Goal: Find specific page/section: Find specific page/section

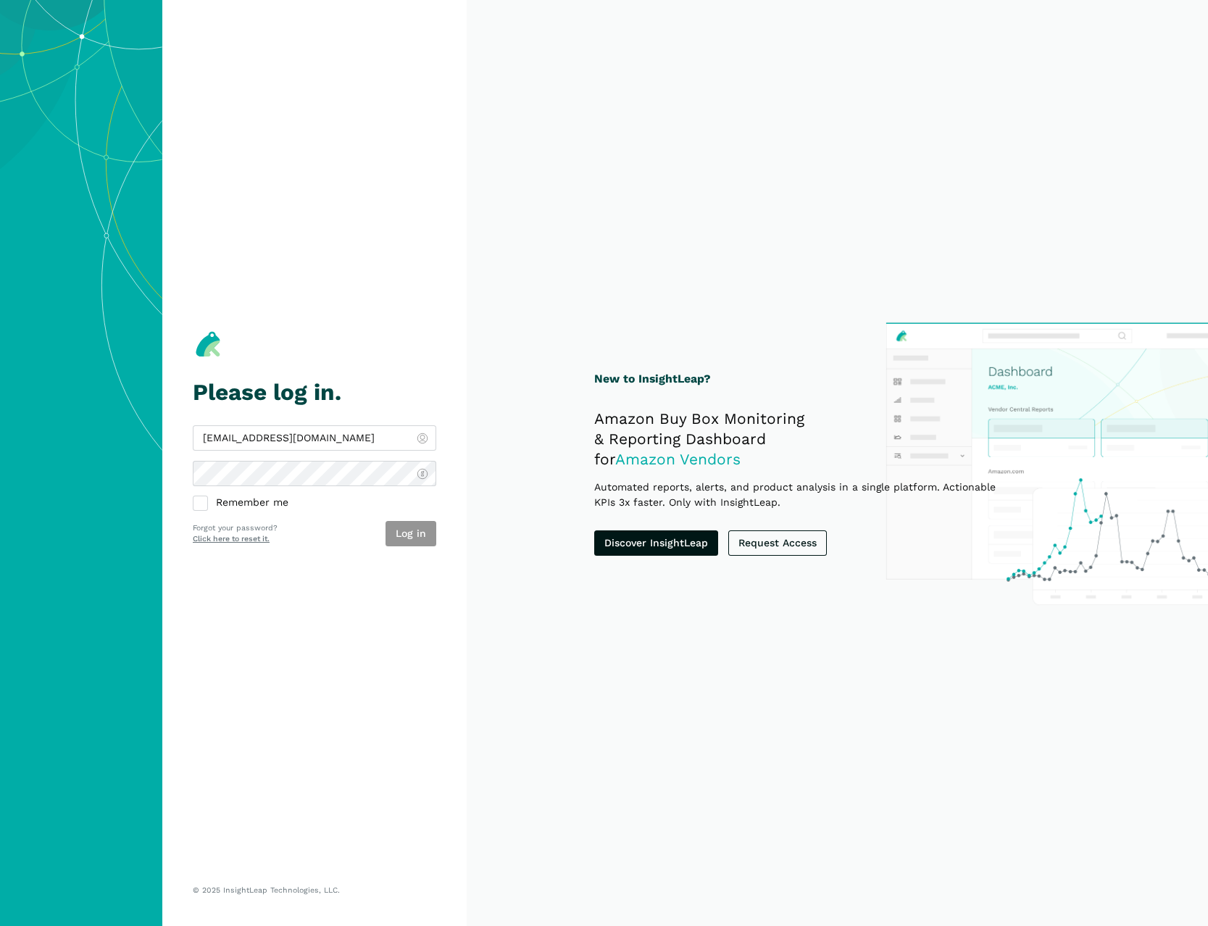
type input "[EMAIL_ADDRESS][DOMAIN_NAME]"
click at [410, 526] on button "Log in" at bounding box center [411, 533] width 51 height 25
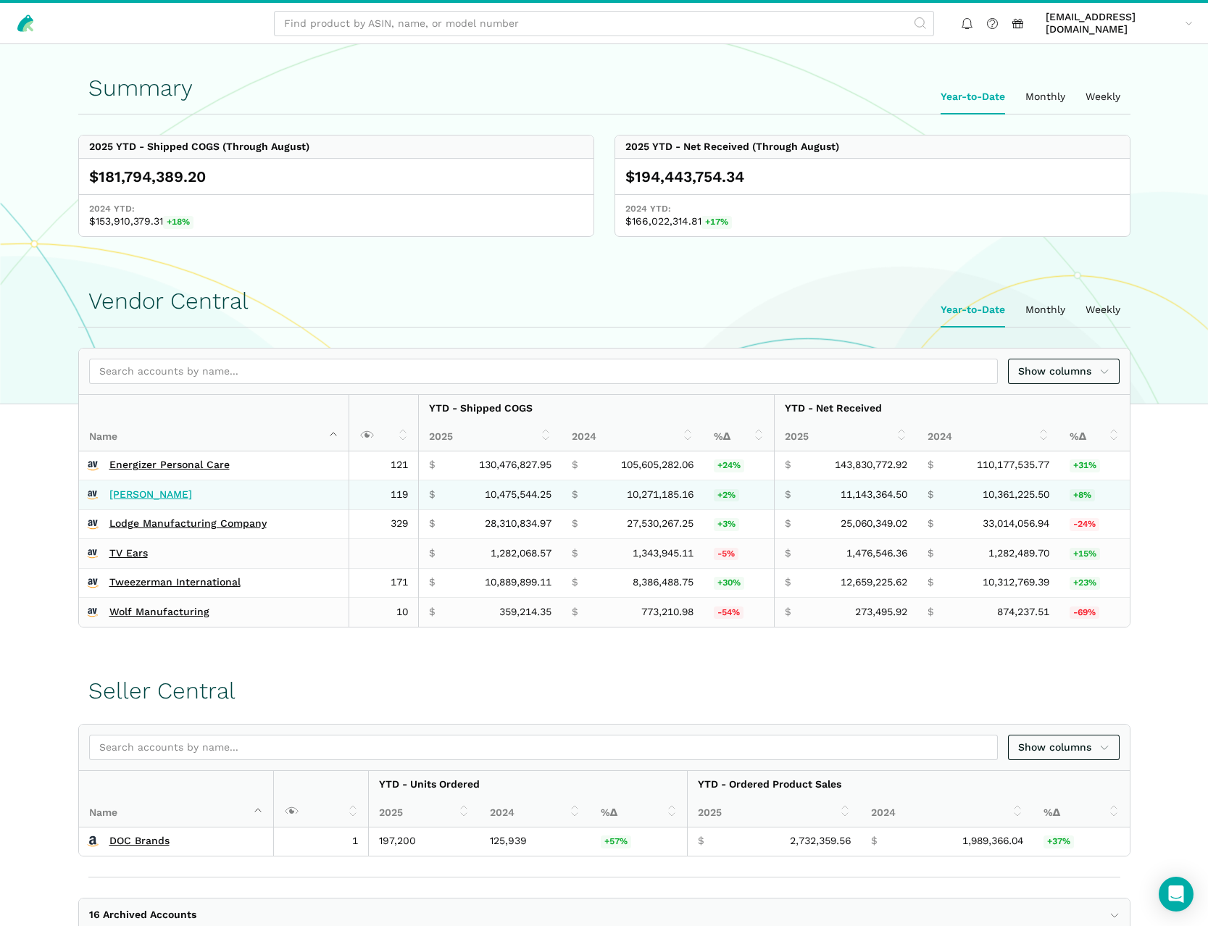
click at [136, 493] on link "[PERSON_NAME]" at bounding box center [150, 494] width 83 height 13
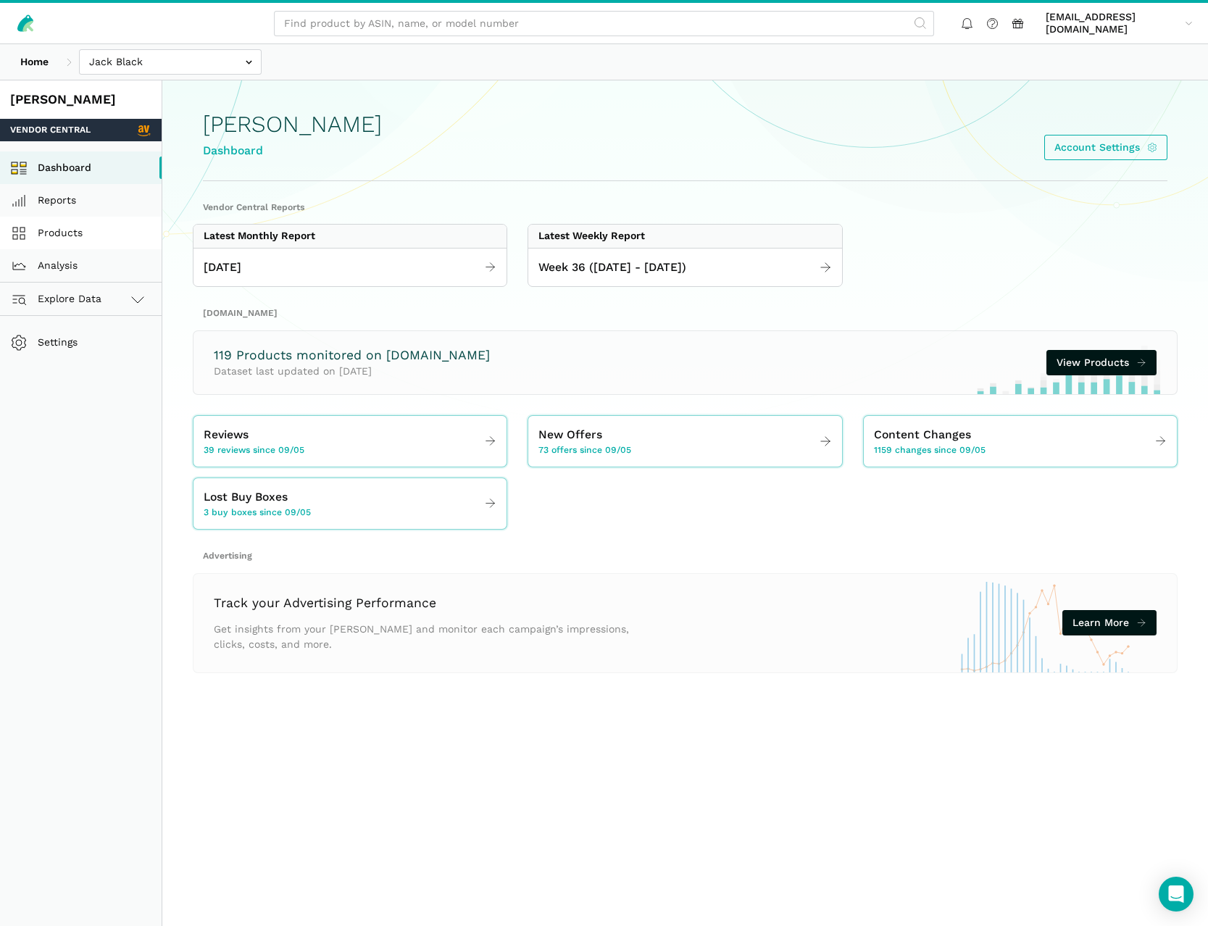
click at [75, 237] on link "Products" at bounding box center [81, 233] width 162 height 33
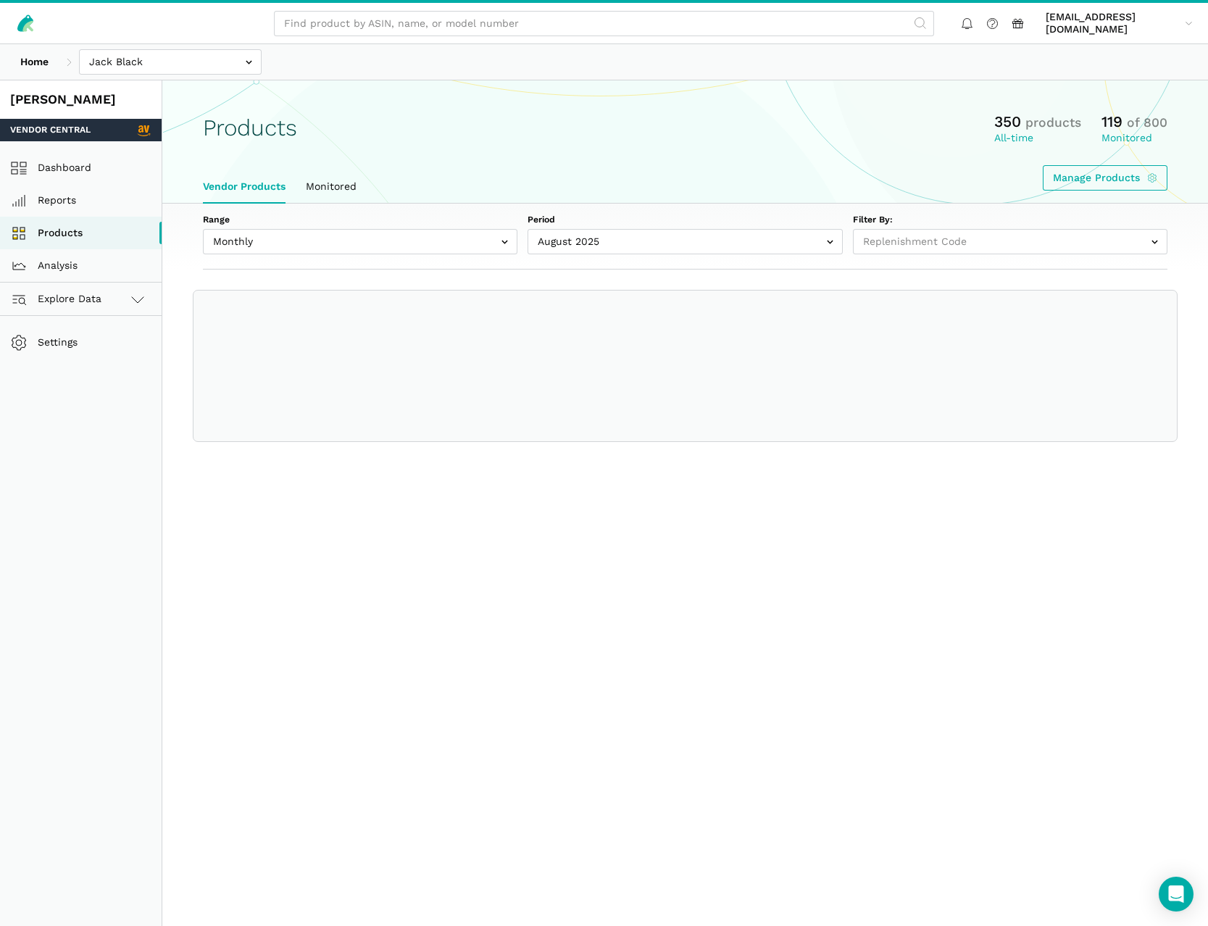
select select
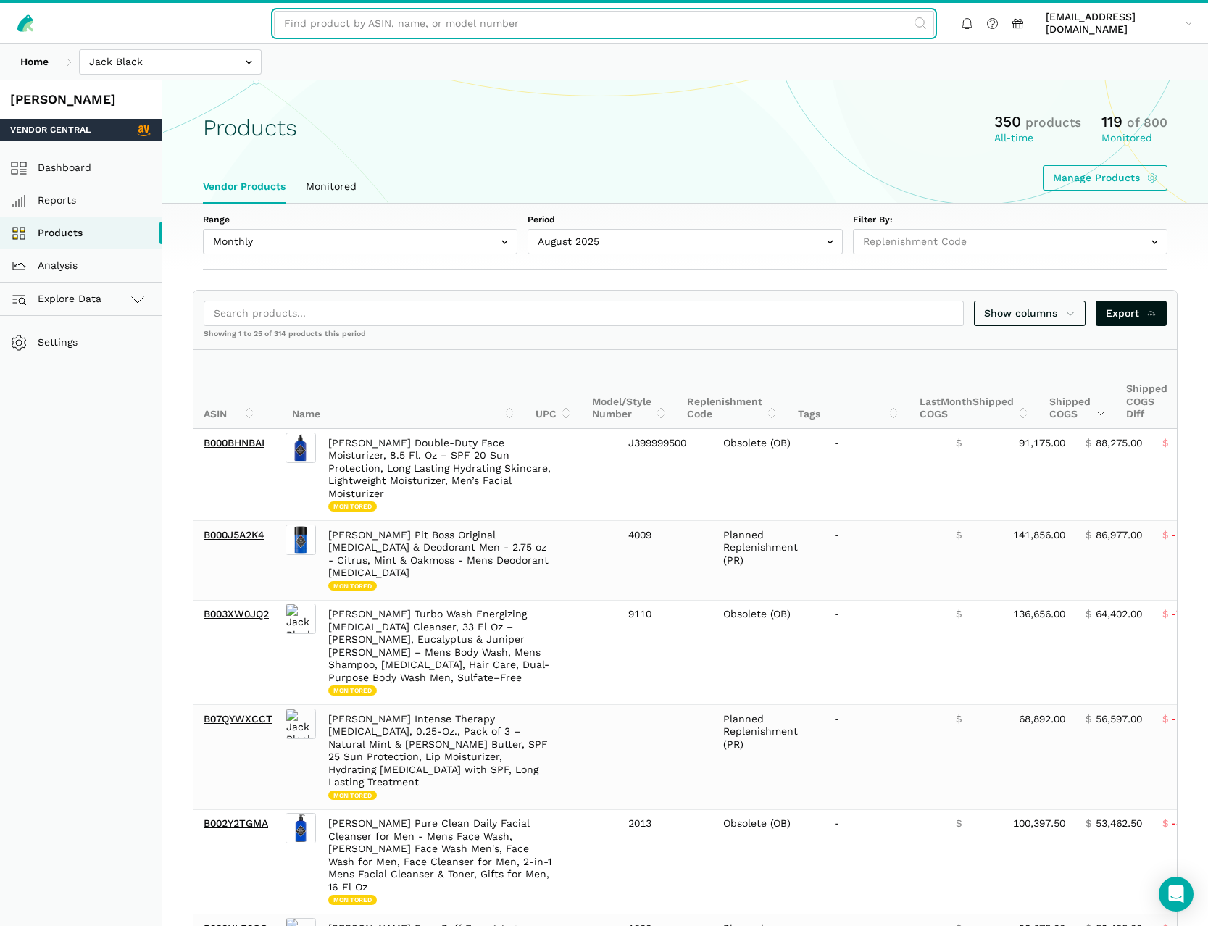
click at [421, 20] on input "text" at bounding box center [604, 23] width 660 height 25
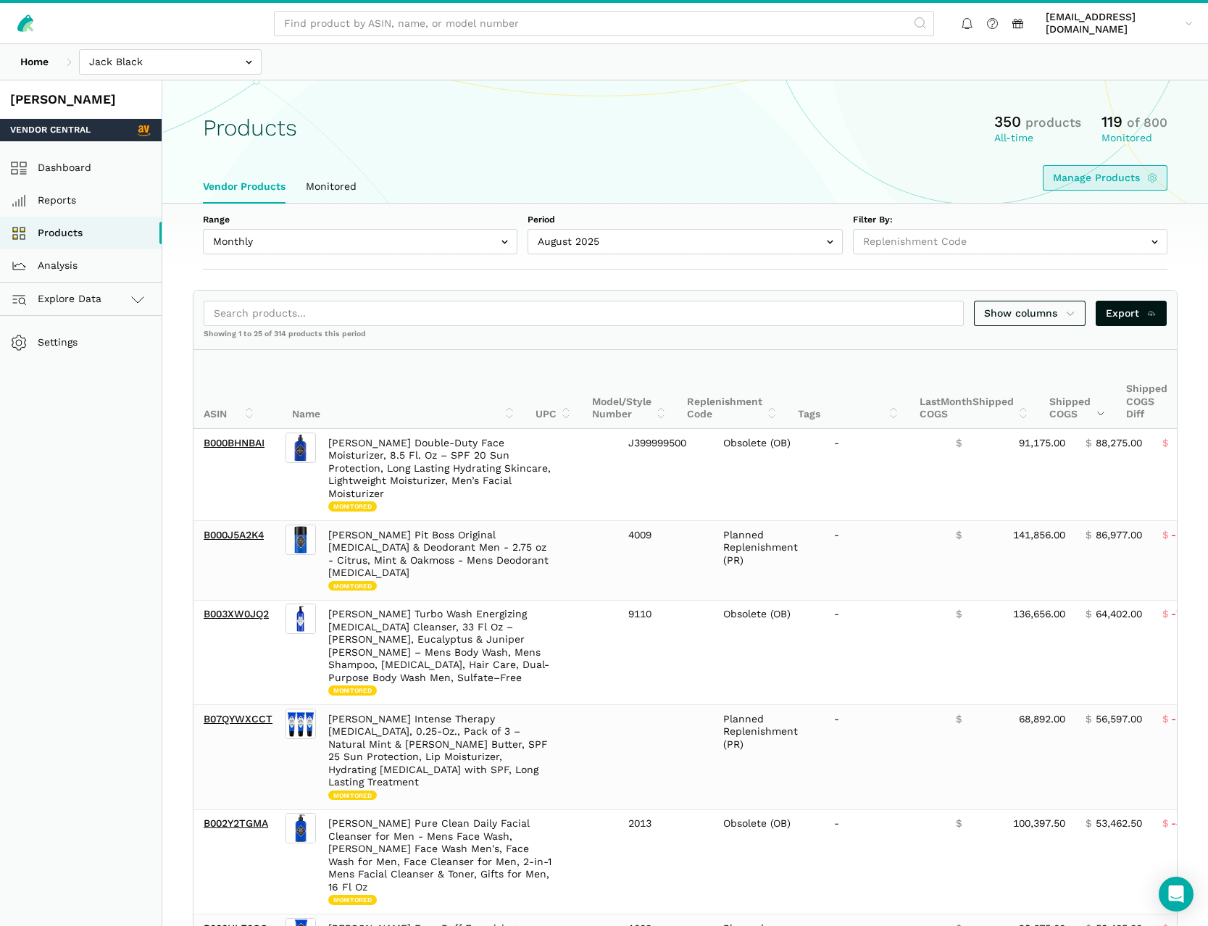
click at [1106, 179] on link "Manage Products" at bounding box center [1105, 177] width 125 height 25
